Goal: Find specific page/section

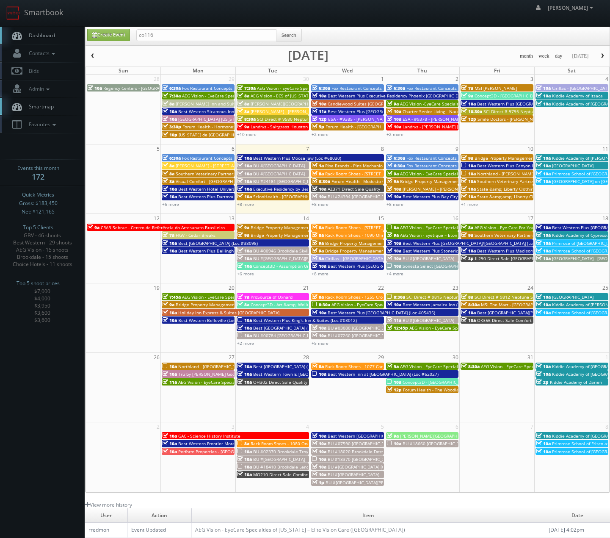
type input "co116"
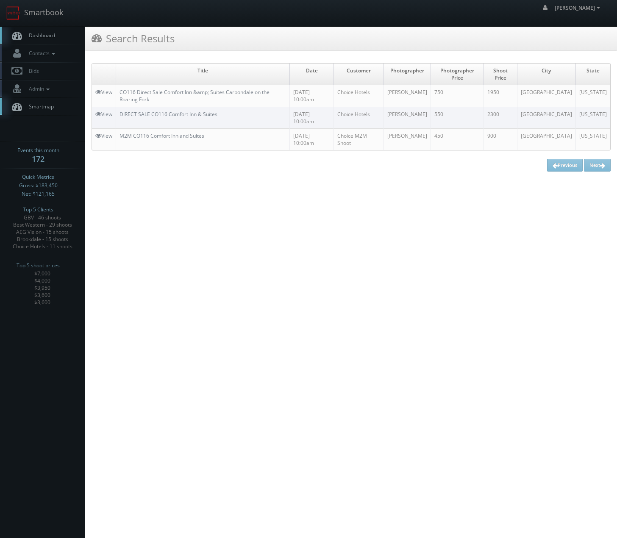
click at [149, 87] on td "CO116 Direct Sale Comfort Inn &amp; Suites Carbondale on the Roaring Fork" at bounding box center [203, 96] width 174 height 22
click at [144, 90] on link "CO116 Direct Sale Comfort Inn &amp; Suites Carbondale on the Roaring Fork" at bounding box center [194, 96] width 150 height 14
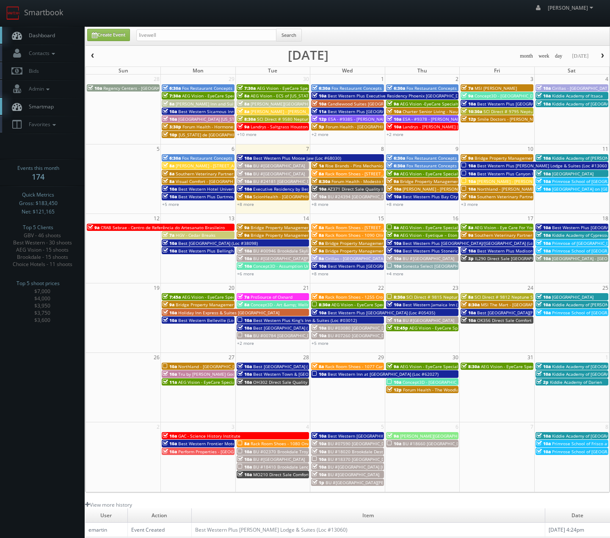
type input "livewell"
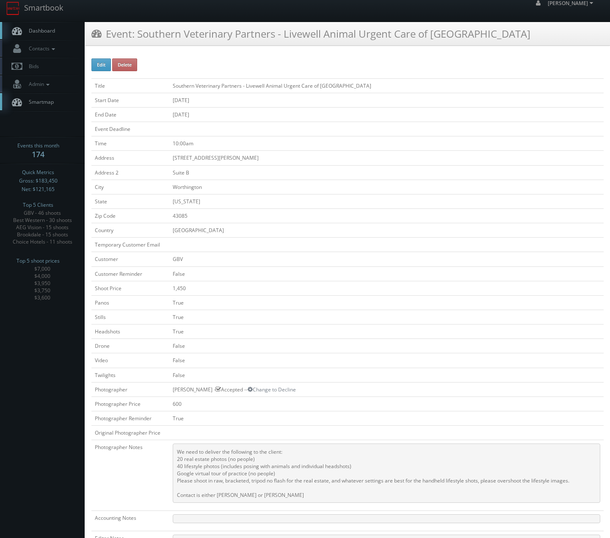
scroll to position [206, 0]
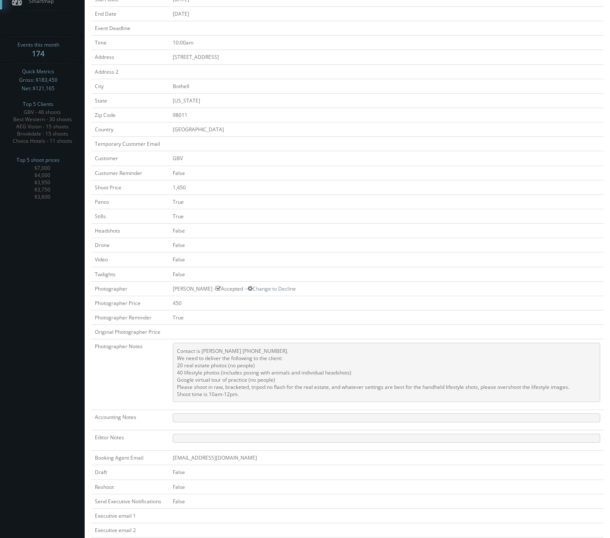
scroll to position [213, 0]
